Goal: Task Accomplishment & Management: Manage account settings

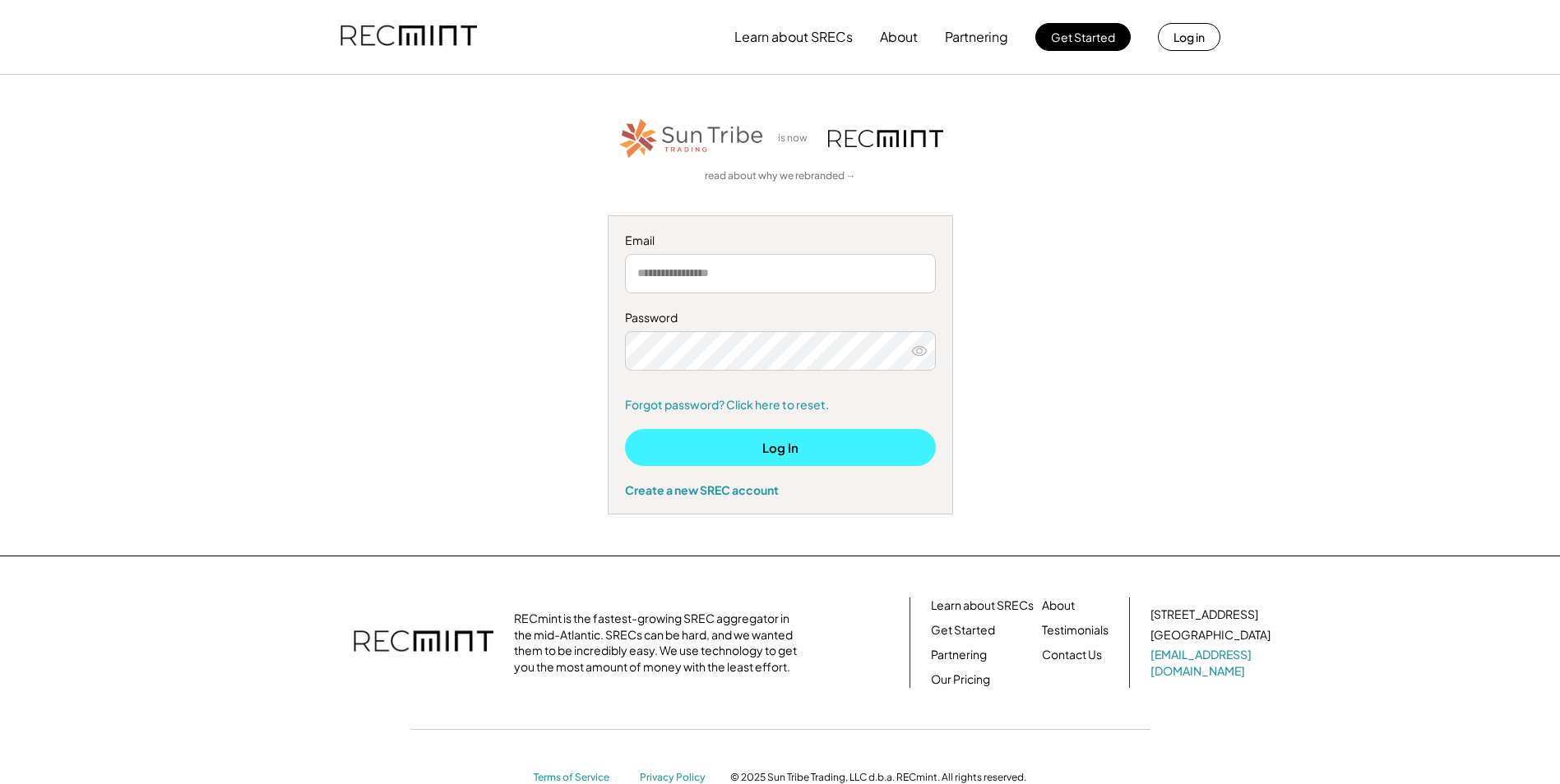
click at [790, 436] on button "Log In" at bounding box center [780, 448] width 311 height 37
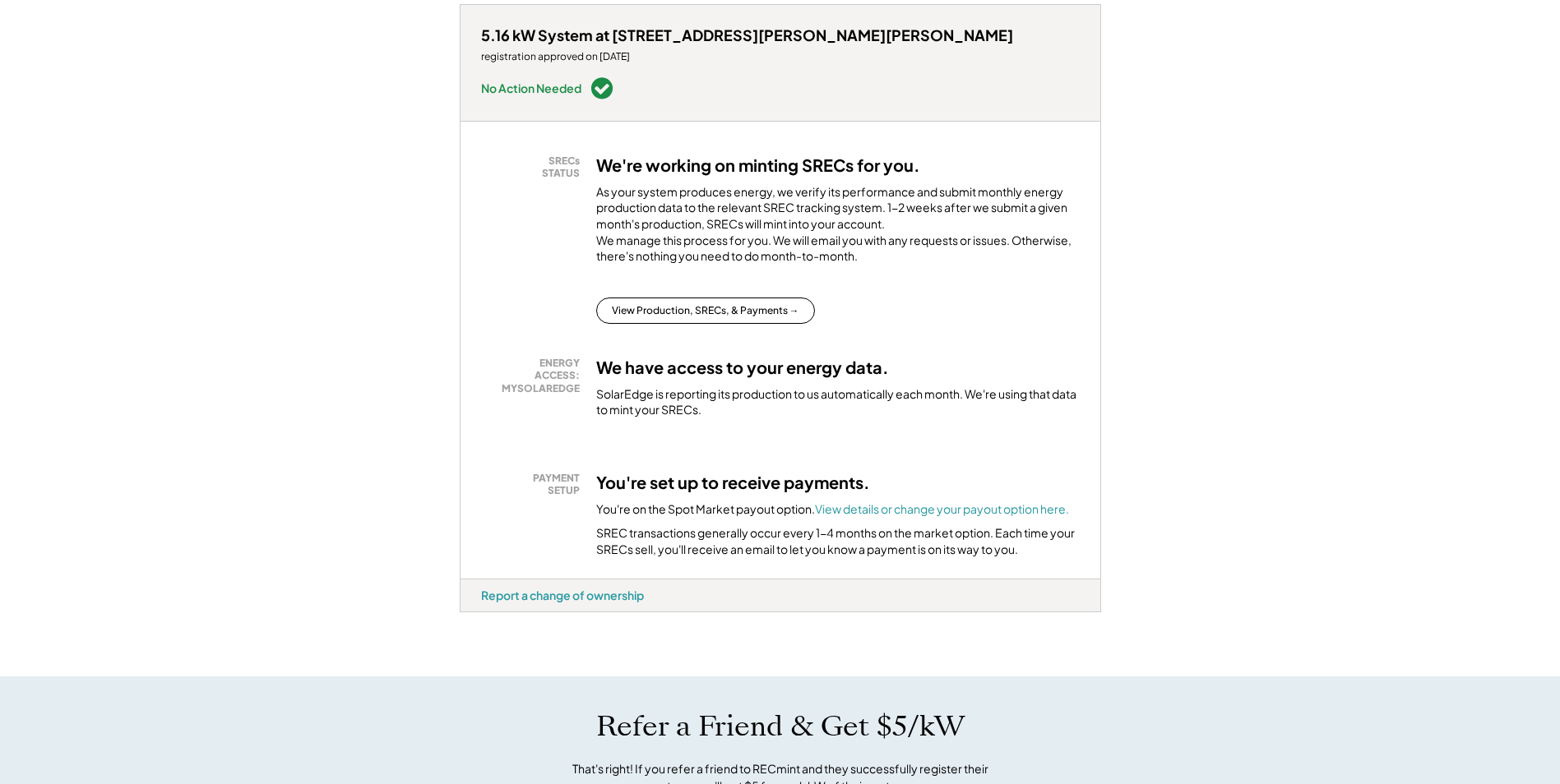
scroll to position [247, 0]
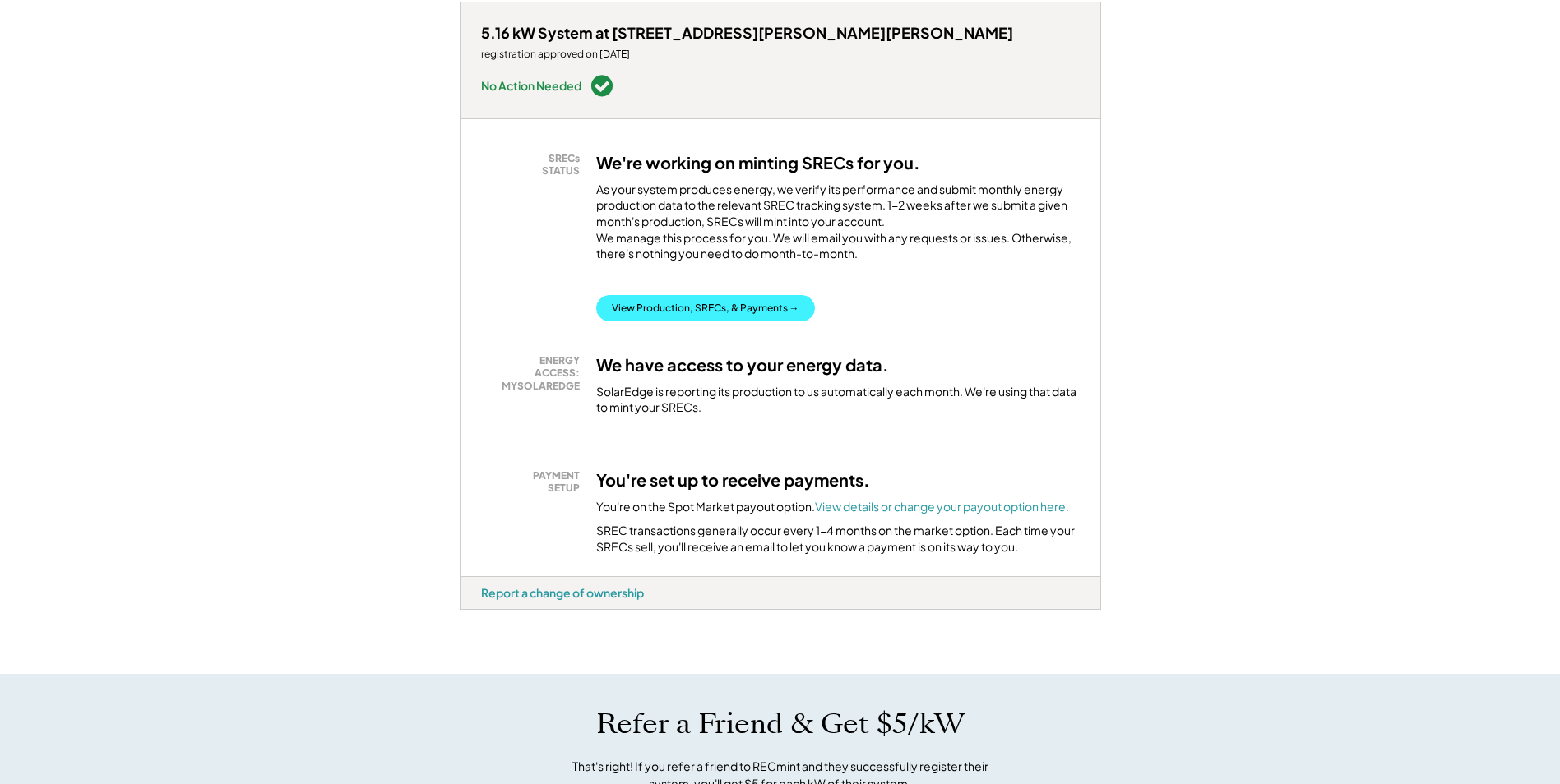
click at [702, 295] on button "View Production, SRECs, & Payments →" at bounding box center [706, 309] width 219 height 27
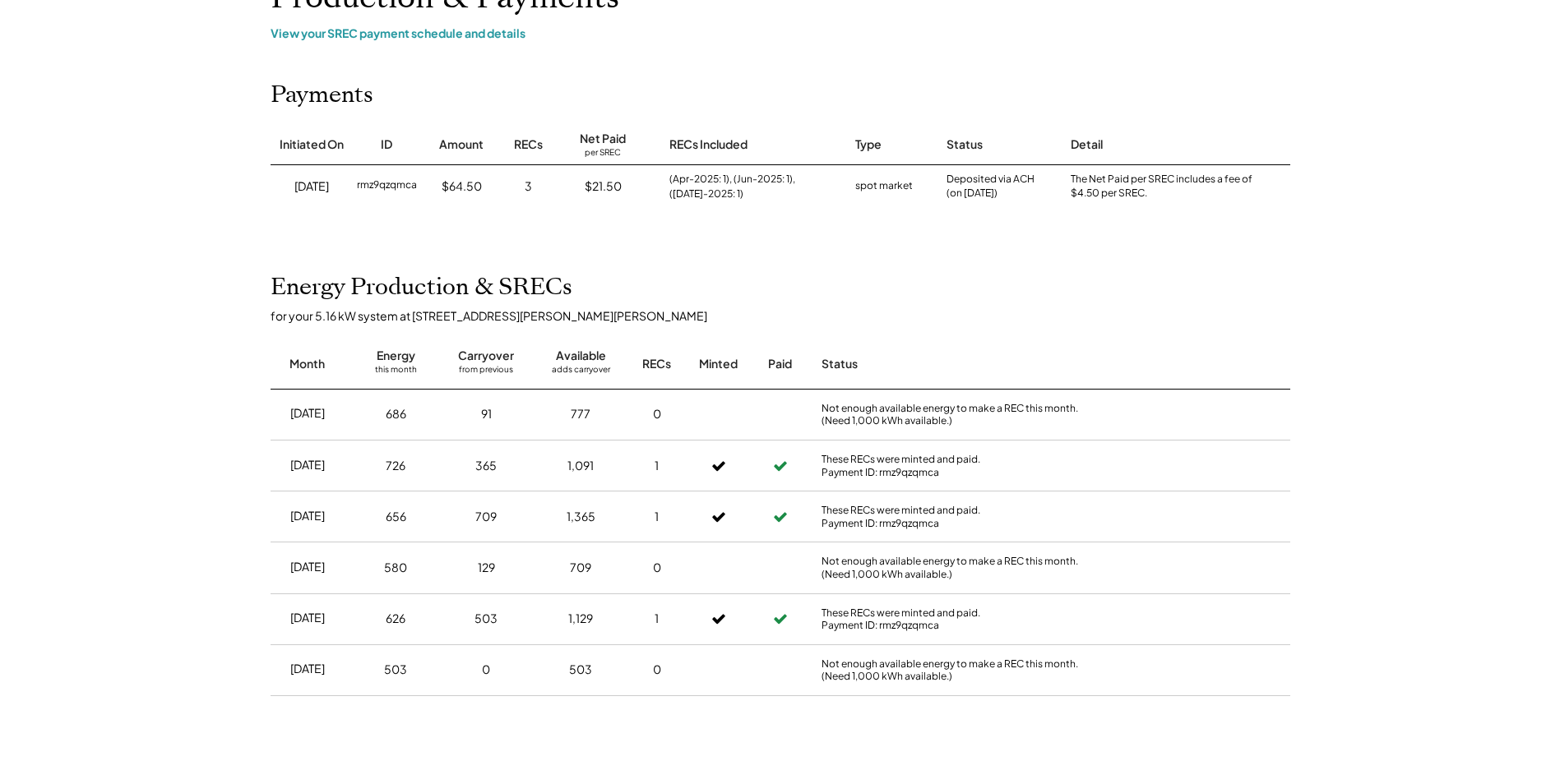
scroll to position [165, 0]
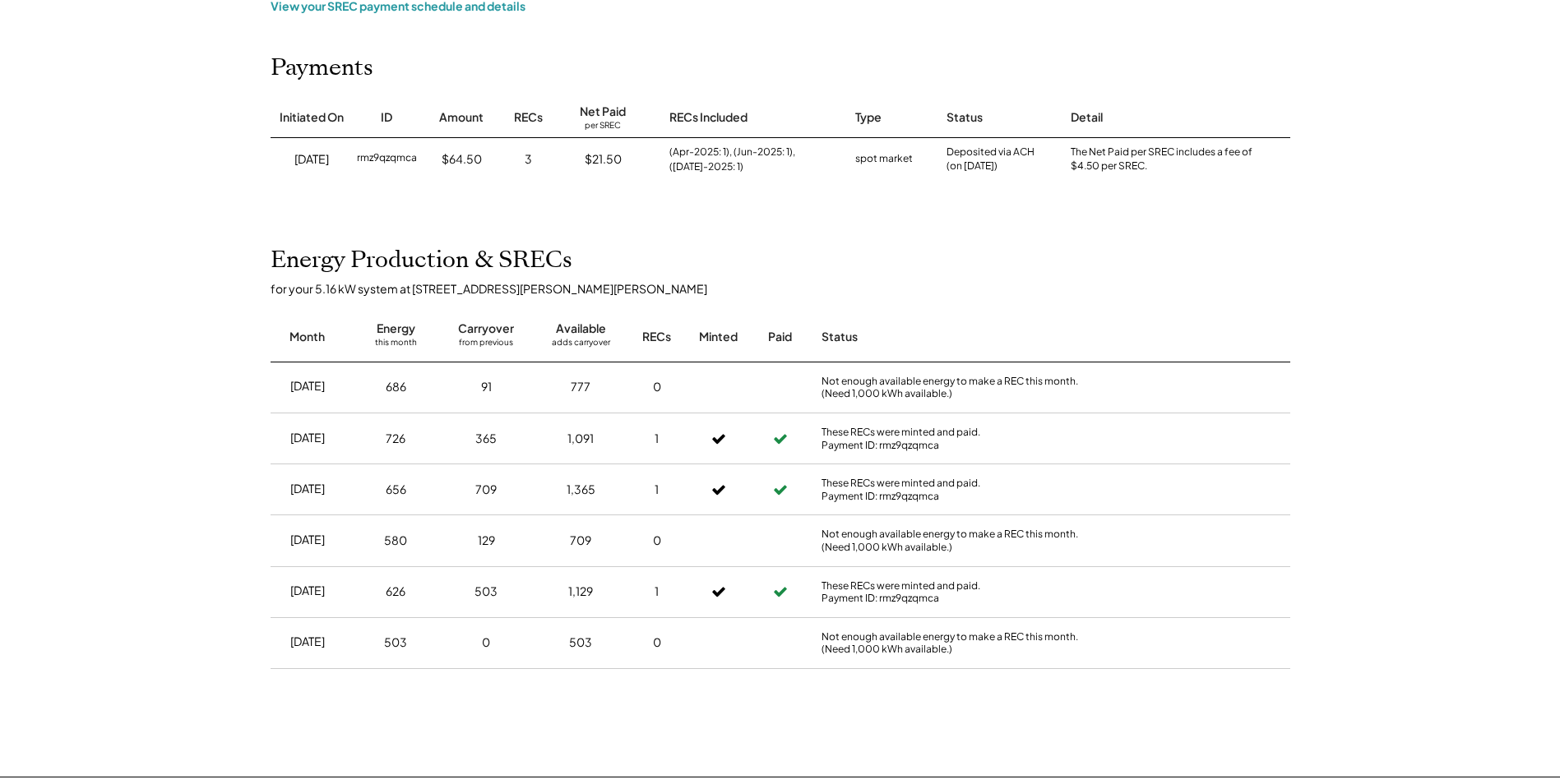
click at [822, 260] on div "Energy Production & SRECs for your 5.16 kW system at 6951 Chambers Hill Rd Mont…" at bounding box center [780, 478] width 1052 height 464
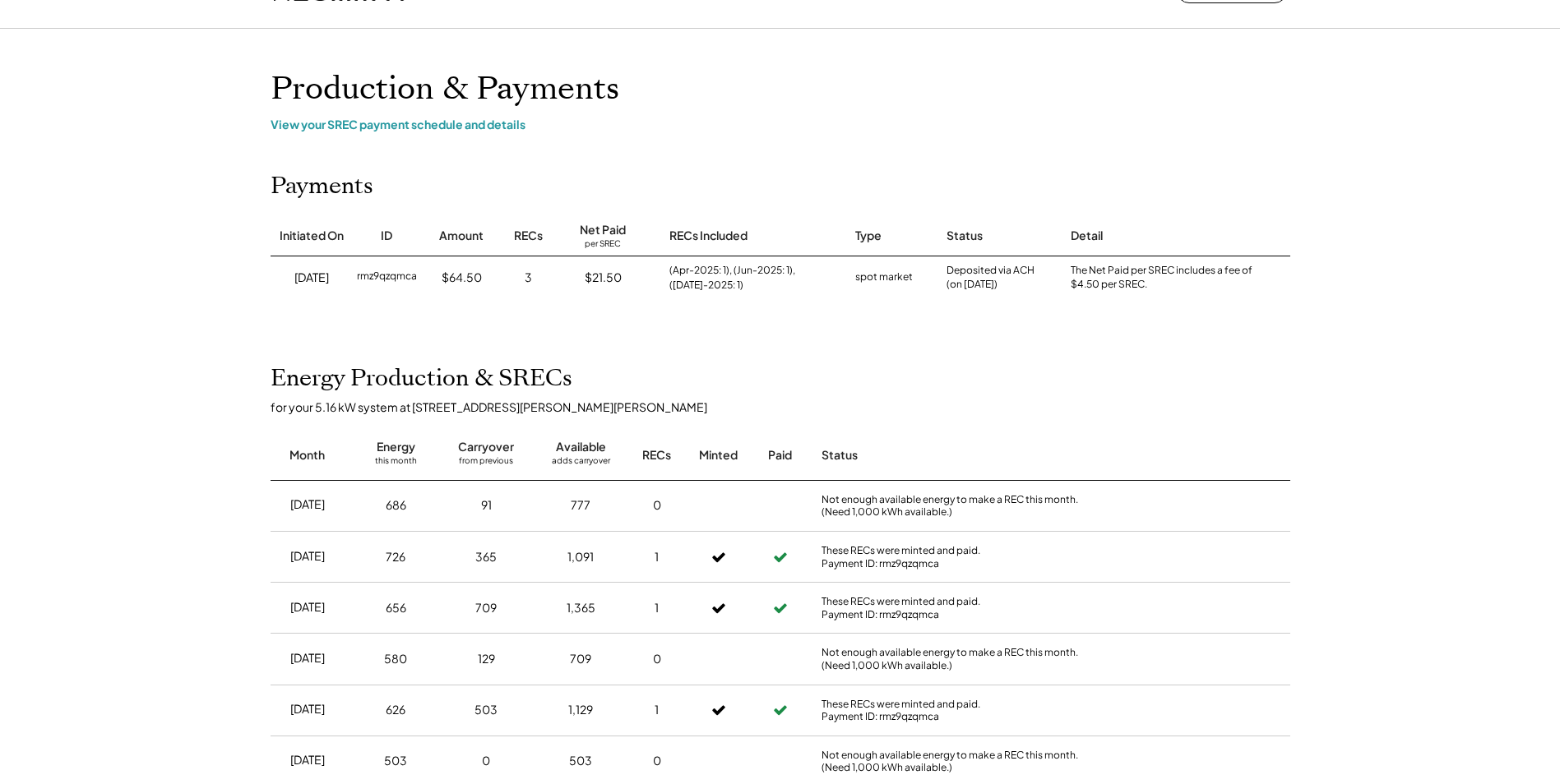
scroll to position [0, 0]
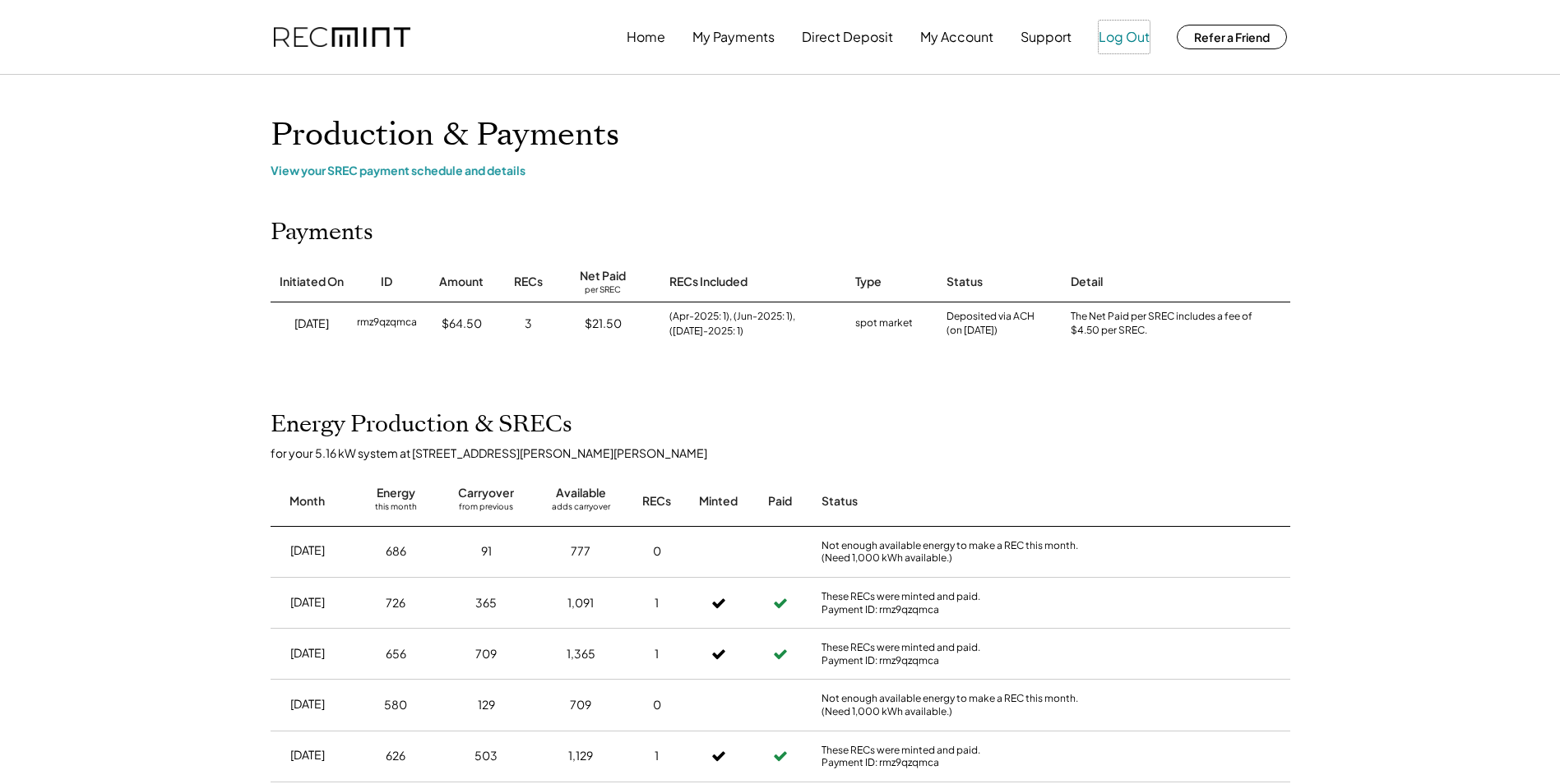
click at [1124, 37] on button "Log Out" at bounding box center [1124, 36] width 51 height 33
